Goal: Task Accomplishment & Management: Use online tool/utility

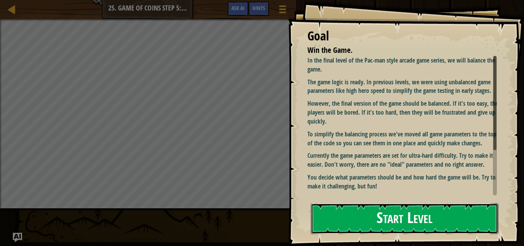
click at [374, 214] on button "Start Level" at bounding box center [405, 218] width 188 height 31
click at [401, 223] on div "Goal Win the Game. In the final level of the Pac-man style arcade game series, …" at bounding box center [262, 123] width 524 height 246
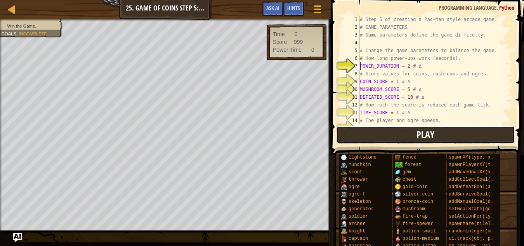
click at [384, 129] on button "Play" at bounding box center [426, 135] width 178 height 18
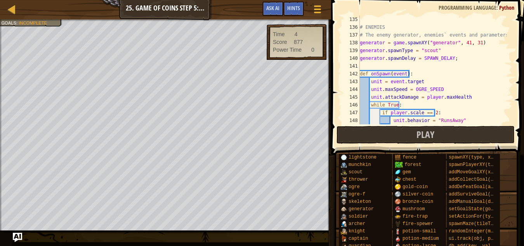
scroll to position [1041, 0]
click at [450, 86] on div "# ENEMIES # The enemy generator, enemies` events and parameters. generator = ga…" at bounding box center [433, 78] width 148 height 124
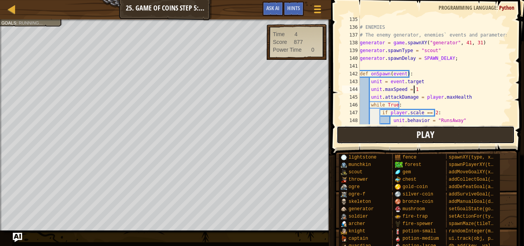
click at [437, 134] on button "Play" at bounding box center [426, 135] width 178 height 18
click at [385, 132] on button "Play" at bounding box center [426, 135] width 178 height 18
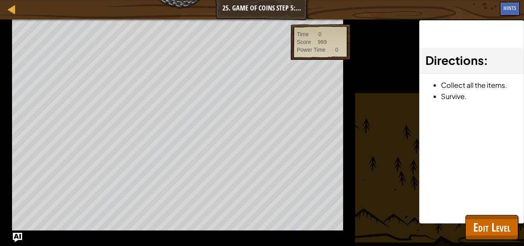
click at [318, 179] on div "Win the Game. Goals : Ran out of time Time 0 Score 999 Power Time 0 ♫ Game" at bounding box center [262, 132] width 524 height 226
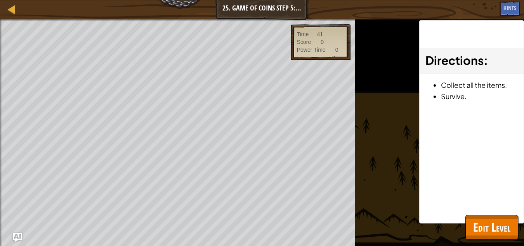
drag, startPoint x: 385, startPoint y: 132, endPoint x: 496, endPoint y: 222, distance: 143.4
click at [496, 222] on div "Map Game Development 2 25. Game of Coins Step 5: Balance Game Menu Done Hints A…" at bounding box center [262, 123] width 524 height 246
click at [495, 222] on span "Edit Level" at bounding box center [492, 227] width 37 height 16
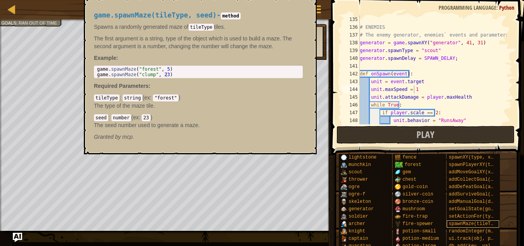
click at [496, 224] on span "spawnMaze(tileType, seed)" at bounding box center [484, 223] width 70 height 5
drag, startPoint x: 496, startPoint y: 224, endPoint x: 496, endPoint y: 228, distance: 3.9
click at [496, 228] on div "spawnXY(type, x, y) spawnPlayerXY(type, x, y) addMoveGoalXY(x, y) addCollectGoa…" at bounding box center [473, 202] width 53 height 96
click at [478, 221] on span "spawnMaze(tileType, seed)" at bounding box center [484, 223] width 70 height 5
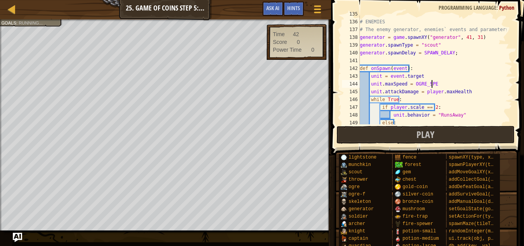
scroll to position [3, 5]
type textarea "unit.maxSpeed = OGRE_SPEED"
click at [484, 131] on button "Play" at bounding box center [426, 135] width 178 height 18
click at [418, 133] on span "Play" at bounding box center [426, 134] width 18 height 12
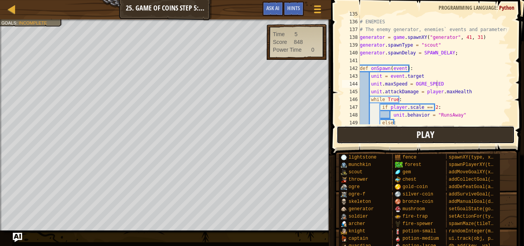
click at [418, 133] on span "Play" at bounding box center [426, 134] width 18 height 12
click at [403, 139] on button "Play" at bounding box center [426, 135] width 178 height 18
